Goal: Task Accomplishment & Management: Use online tool/utility

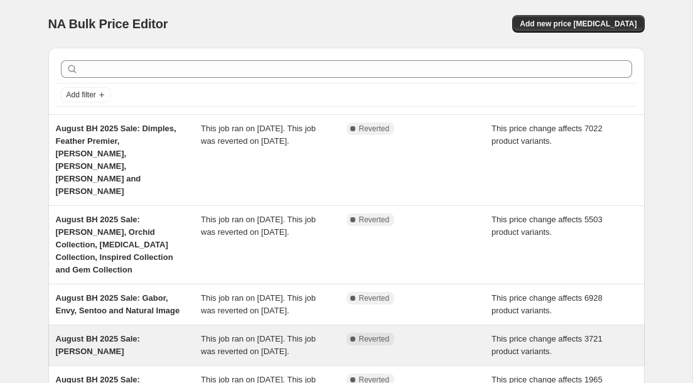
click at [312, 333] on div "This job ran on [DATE]. This job was reverted on [DATE]." at bounding box center [274, 345] width 146 height 25
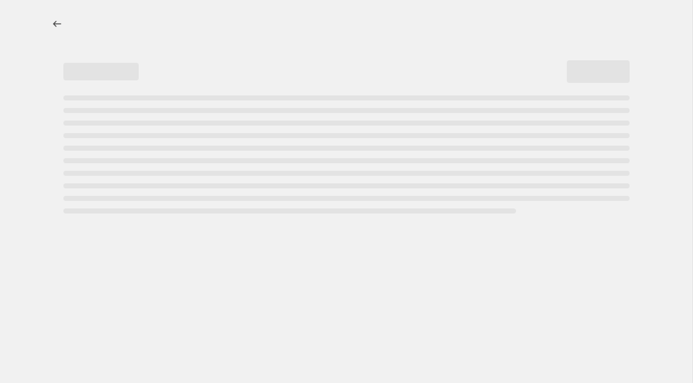
select select "pcap"
select select "no_change"
select select "collection"
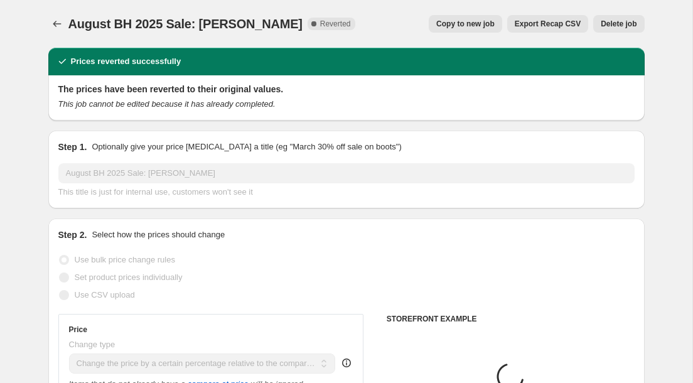
click at [458, 24] on span "Copy to new job" at bounding box center [465, 24] width 58 height 10
select select "pcap"
select select "no_change"
select select "collection"
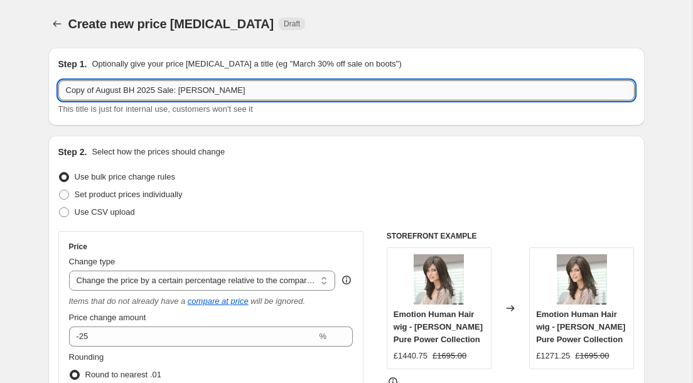
click at [123, 90] on input "Copy of August BH 2025 Sale: Ellen Wille" at bounding box center [346, 90] width 577 height 20
click at [121, 90] on input "Copy of August BH 2025 Sale: Ellen Wille" at bounding box center [346, 90] width 577 height 20
drag, startPoint x: 259, startPoint y: 95, endPoint x: 37, endPoint y: 89, distance: 221.8
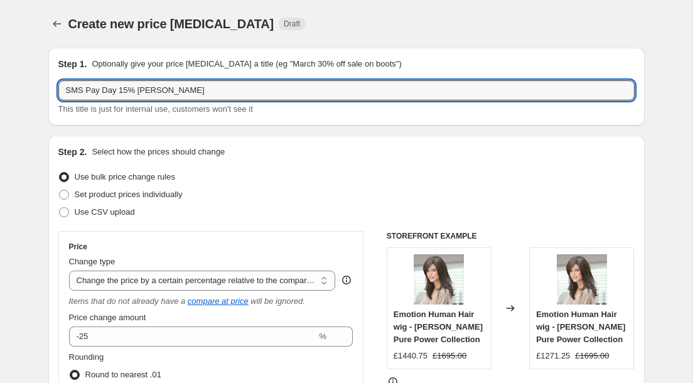
type input "SMS Pay Day 15% Jon Renau"
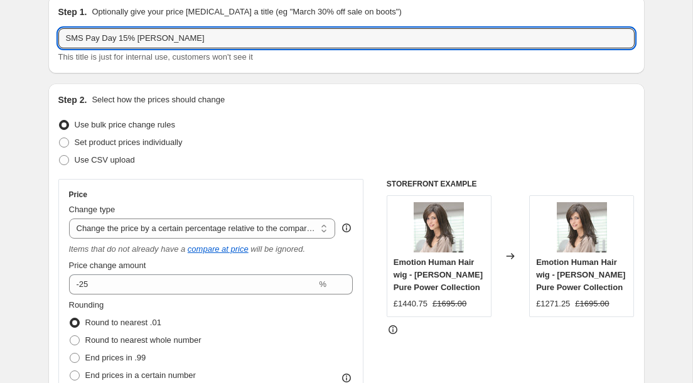
scroll to position [83, 0]
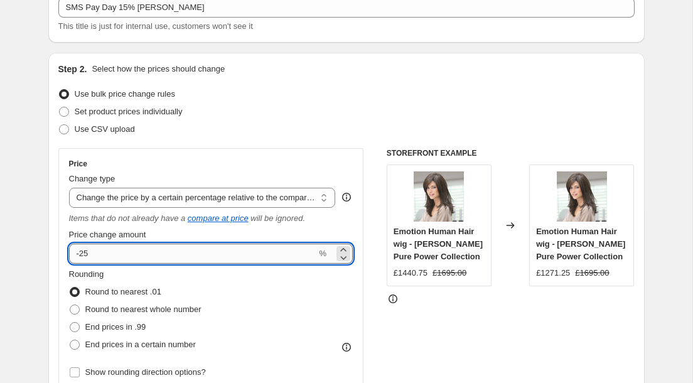
click at [133, 252] on input "-25" at bounding box center [193, 254] width 248 height 20
type input "-2"
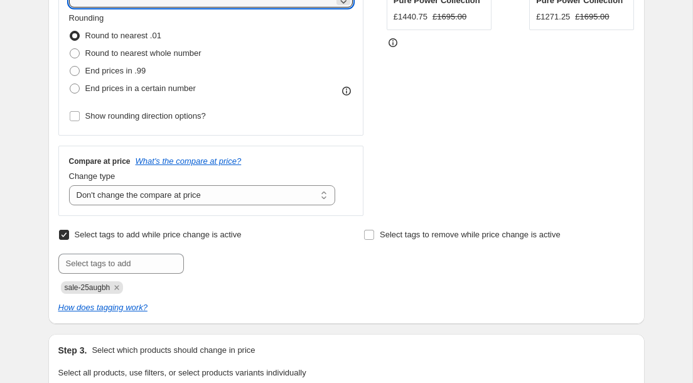
scroll to position [340, 0]
type input "-15"
click at [135, 236] on span "Select tags to add while price change is active" at bounding box center [158, 233] width 167 height 9
click at [69, 236] on input "Select tags to add while price change is active" at bounding box center [64, 234] width 10 height 10
checkbox input "false"
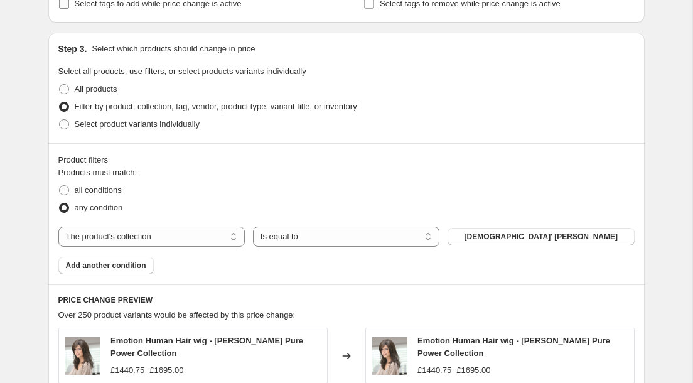
scroll to position [580, 0]
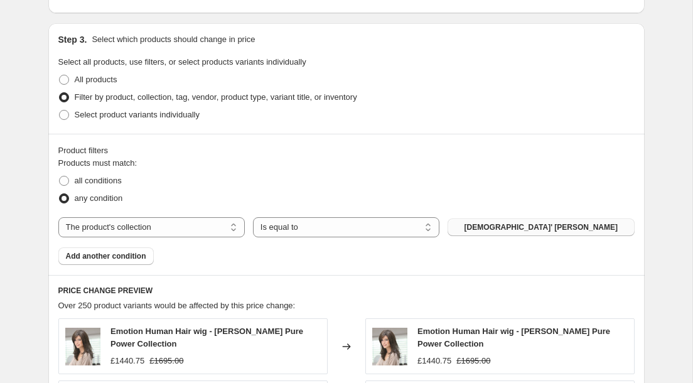
click at [541, 228] on span "Ladies' Ellen Wille Wigs" at bounding box center [541, 227] width 153 height 10
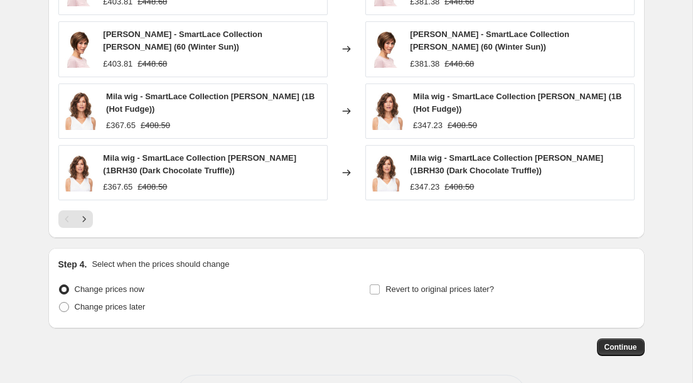
scroll to position [1048, 0]
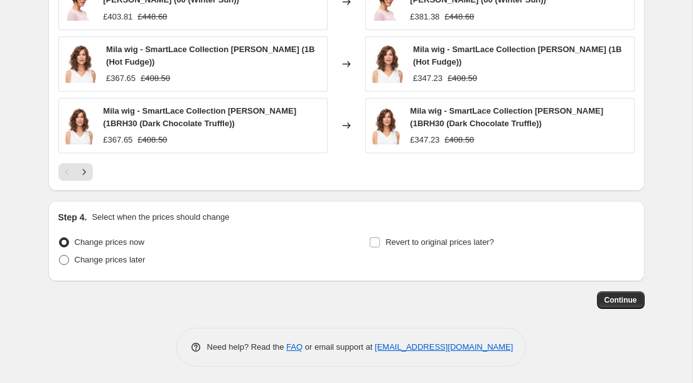
click at [131, 261] on span "Change prices later" at bounding box center [110, 259] width 71 height 9
click at [60, 256] on input "Change prices later" at bounding box center [59, 255] width 1 height 1
radio input "true"
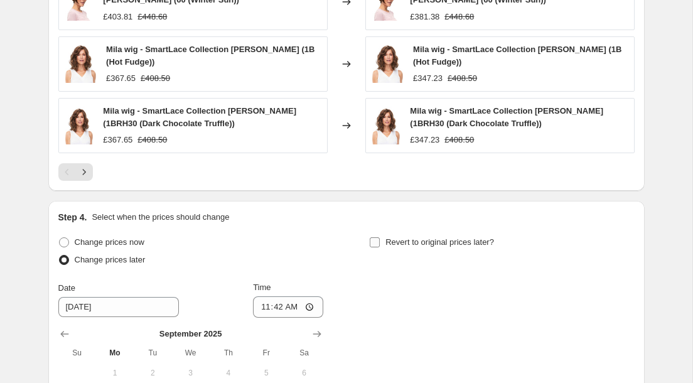
click at [491, 239] on span "Revert to original prices later?" at bounding box center [440, 241] width 109 height 9
click at [380, 239] on input "Revert to original prices later?" at bounding box center [375, 242] width 10 height 10
checkbox input "true"
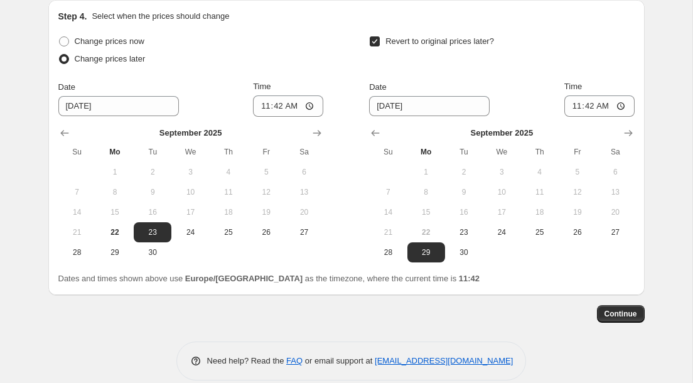
scroll to position [1255, 0]
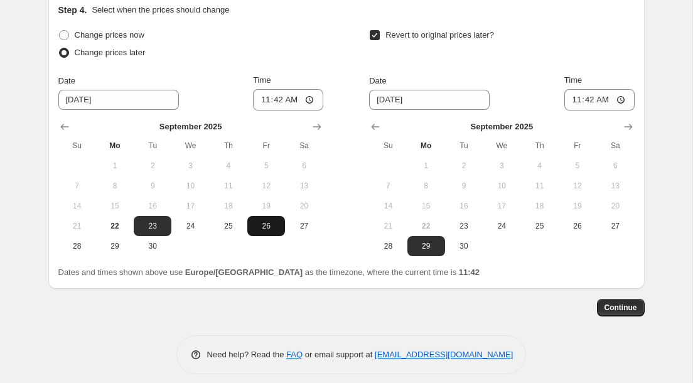
click at [271, 224] on span "26" at bounding box center [266, 226] width 28 height 10
type input "9/26/2025"
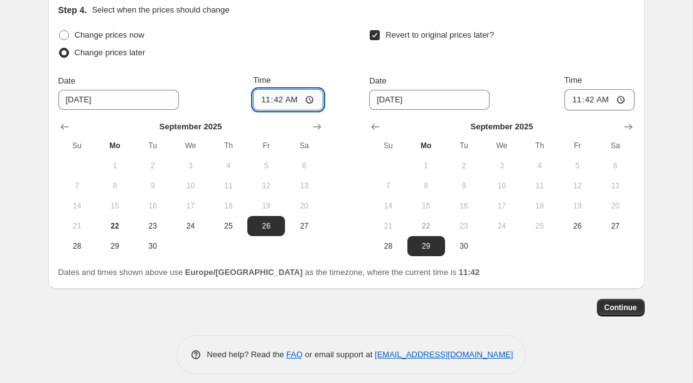
click at [311, 99] on input "11:42" at bounding box center [288, 99] width 70 height 21
type input "07:00"
click at [465, 63] on div "Revert to original prices later? Date 9/29/2025 Time 11:42 September 2025 Su Mo…" at bounding box center [501, 141] width 265 height 230
click at [386, 245] on span "28" at bounding box center [388, 246] width 28 height 10
type input "9/28/2025"
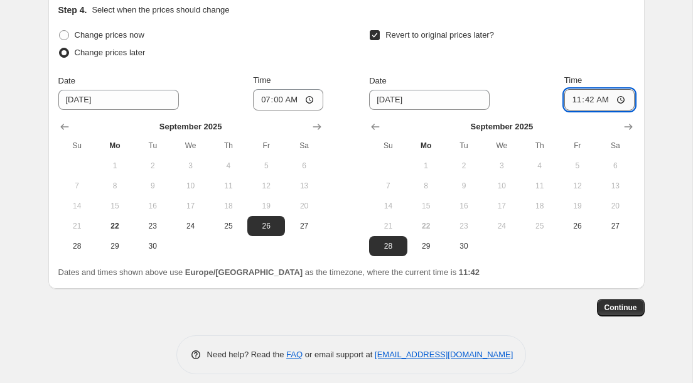
click at [621, 99] on input "11:42" at bounding box center [600, 99] width 70 height 21
type input "23:59"
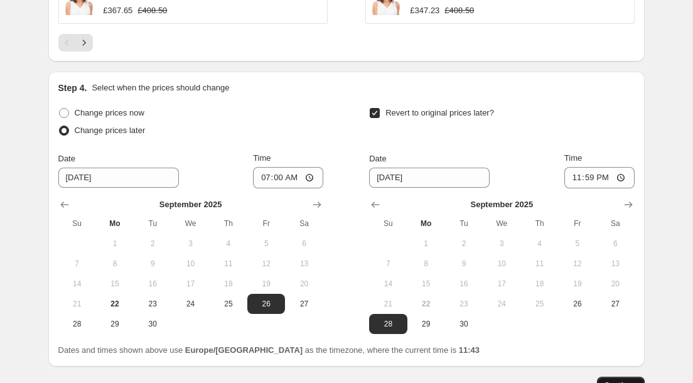
scroll to position [1262, 0]
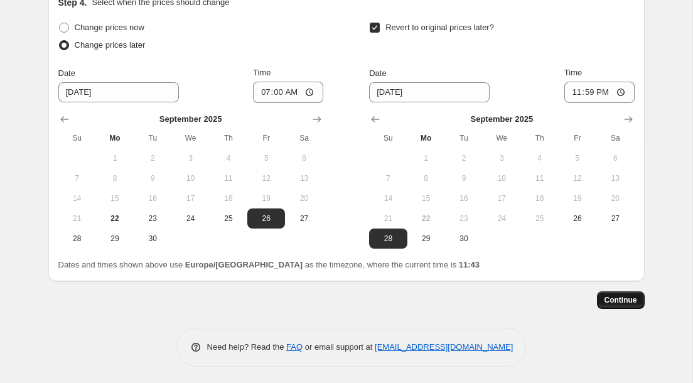
click at [613, 296] on span "Continue" at bounding box center [621, 300] width 33 height 10
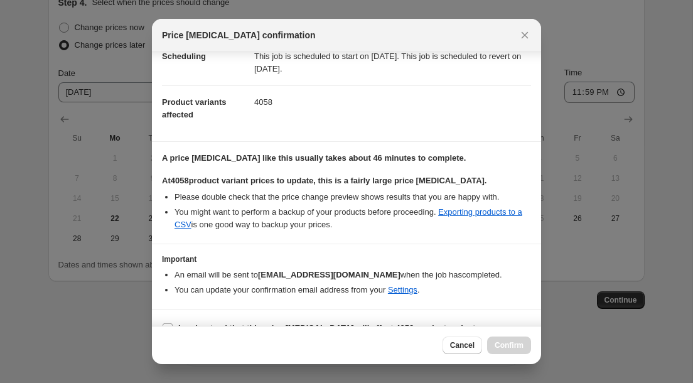
scroll to position [146, 0]
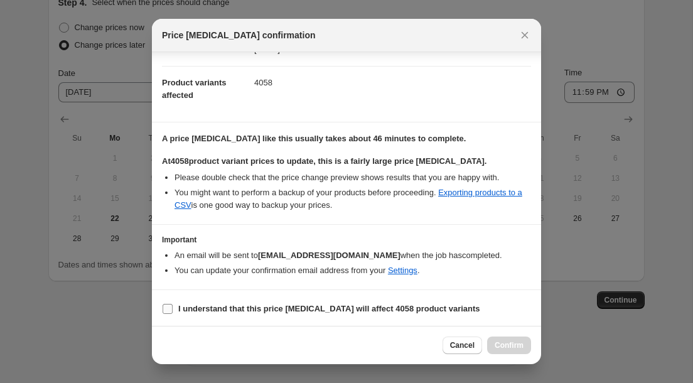
click at [169, 307] on input "I understand that this price change job will affect 4058 product variants" at bounding box center [168, 309] width 10 height 10
checkbox input "true"
click at [505, 341] on span "Confirm" at bounding box center [509, 345] width 29 height 10
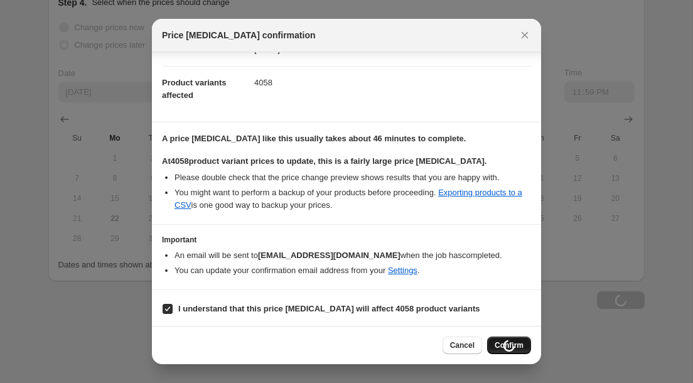
type input "SMS Pay Day 15% Jon Renau"
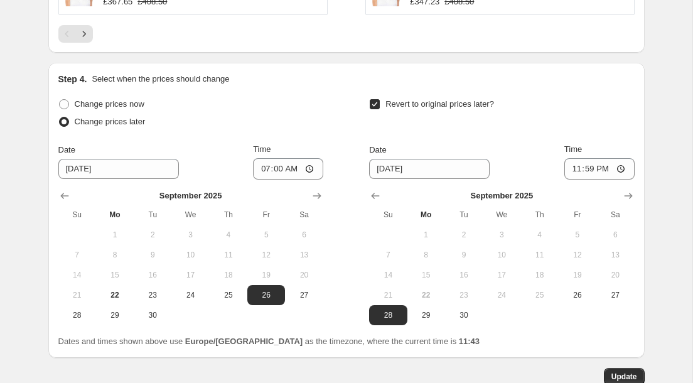
scroll to position [1339, 0]
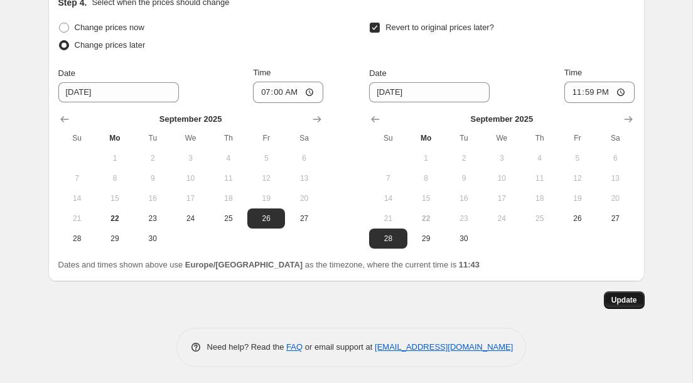
click at [627, 297] on span "Update" at bounding box center [625, 300] width 26 height 10
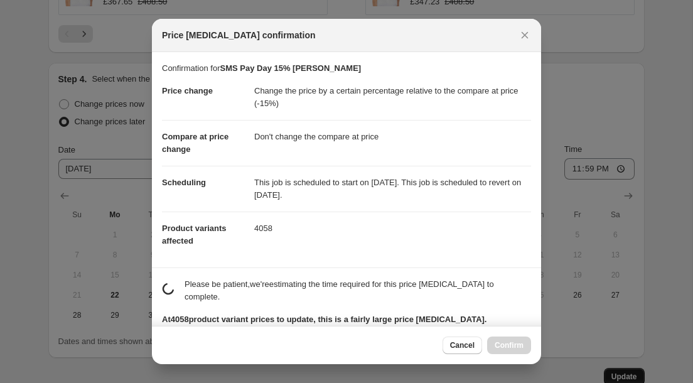
scroll to position [0, 0]
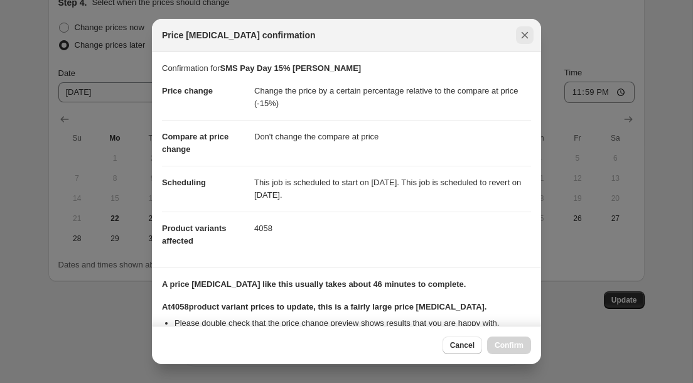
click at [528, 33] on icon "Close" at bounding box center [525, 35] width 13 height 13
